Goal: Task Accomplishment & Management: Manage account settings

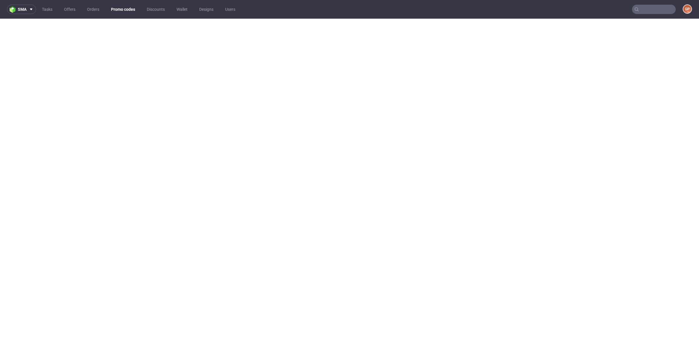
scroll to position [2, 0]
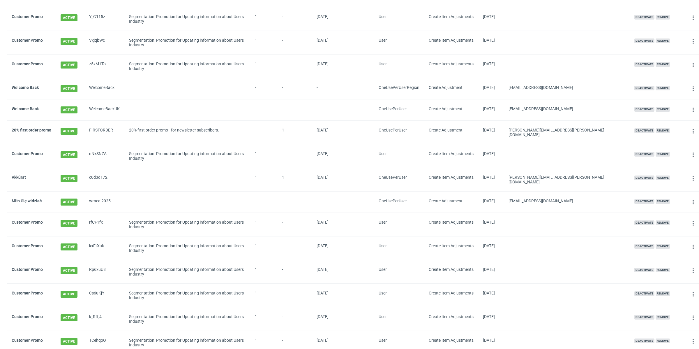
scroll to position [351, 0]
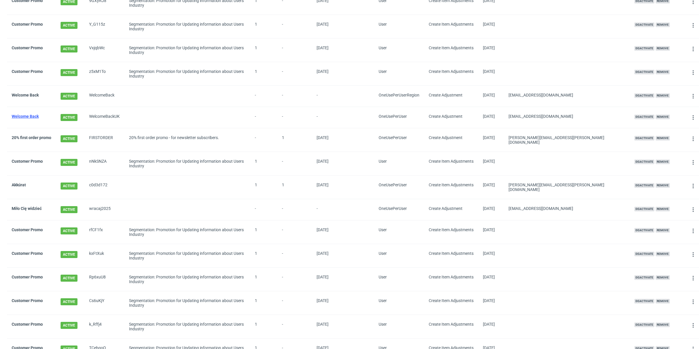
click at [31, 117] on link "Welcome Back" at bounding box center [25, 116] width 27 height 5
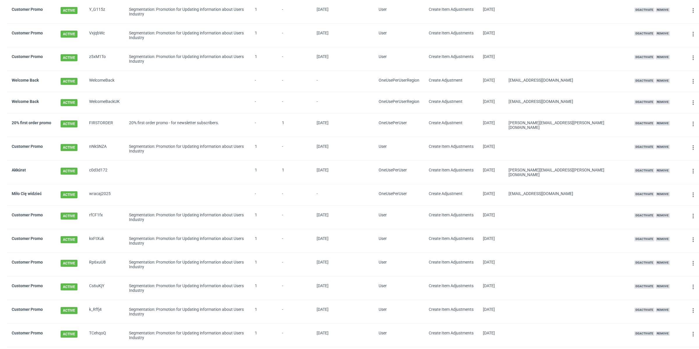
scroll to position [382, 0]
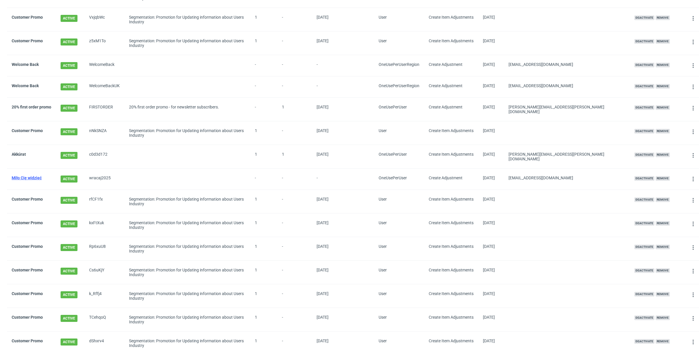
click at [35, 175] on link "Miło Cię widzieć" at bounding box center [27, 177] width 30 height 5
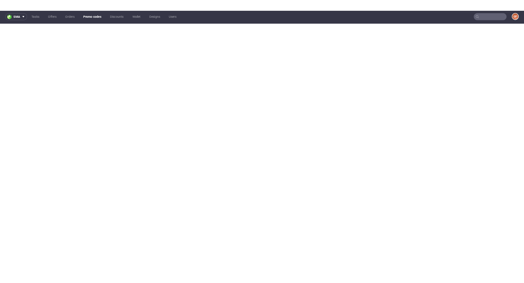
scroll to position [1, 0]
